Goal: Navigation & Orientation: Find specific page/section

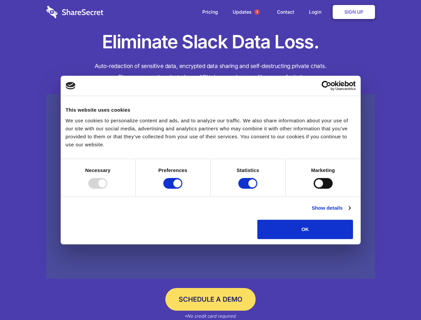
click at [107, 189] on div at bounding box center [97, 183] width 19 height 11
click at [182, 189] on input "Preferences" at bounding box center [172, 183] width 19 height 11
checkbox input "false"
click at [249, 189] on input "Statistics" at bounding box center [247, 183] width 19 height 11
checkbox input "false"
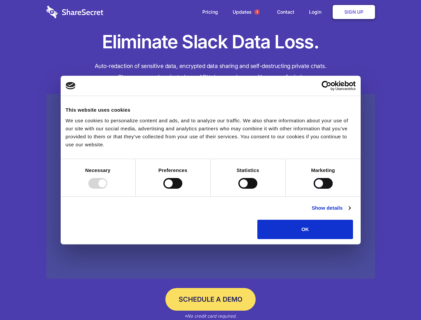
click at [314, 189] on input "Marketing" at bounding box center [323, 183] width 19 height 11
checkbox input "true"
click at [350, 212] on link "Show details" at bounding box center [331, 208] width 39 height 8
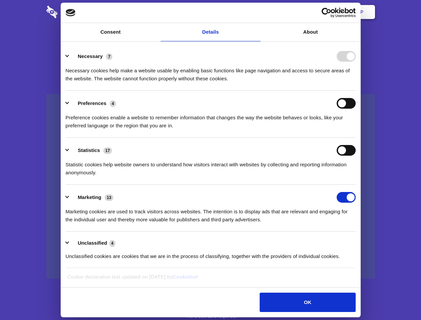
click at [356, 91] on li "Necessary 7 Necessary cookies help make a website usable by enabling basic func…" at bounding box center [211, 67] width 290 height 47
click at [257, 12] on span "1" at bounding box center [256, 11] width 5 height 5
